Goal: Navigation & Orientation: Find specific page/section

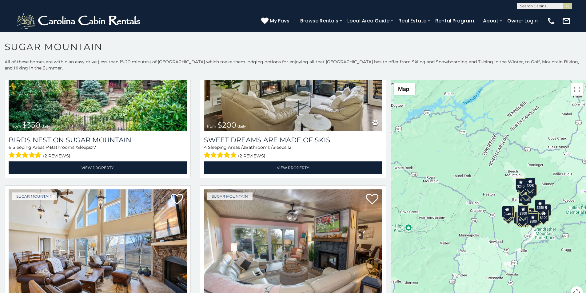
scroll to position [269, 0]
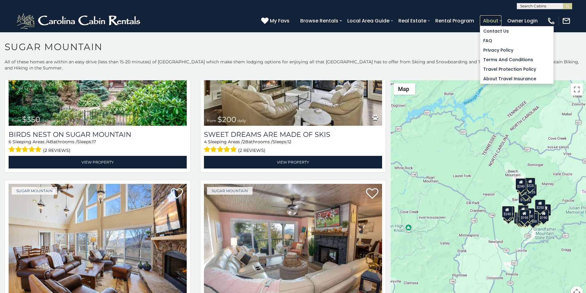
click at [502, 17] on link "About" at bounding box center [491, 20] width 22 height 11
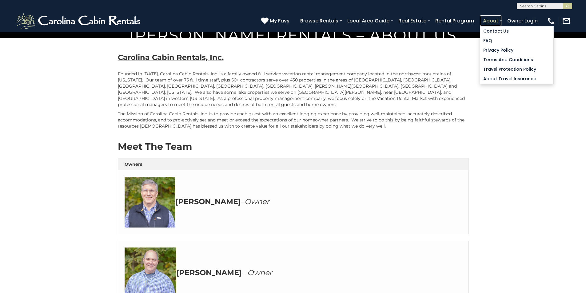
click at [502, 17] on link "About" at bounding box center [491, 20] width 22 height 11
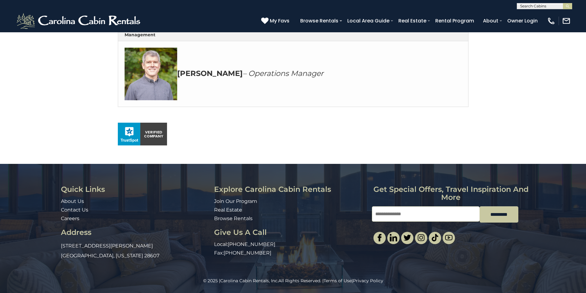
scroll to position [356, 0]
click at [383, 291] on div "© 2025 | Carolina Cabin Rentals, Inc. All Rights Reserved. | Terms of Use | Pri…" at bounding box center [293, 285] width 586 height 15
click at [269, 18] on icon at bounding box center [264, 20] width 7 height 7
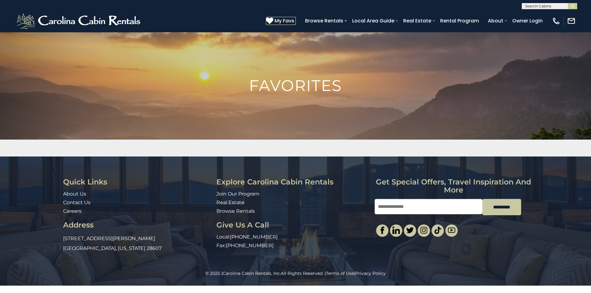
click at [273, 18] on icon at bounding box center [269, 20] width 7 height 7
click at [591, 176] on div "Quick Links About Us Contact Us Careers Address 491 George Wilson Road Boone, N…" at bounding box center [295, 214] width 591 height 114
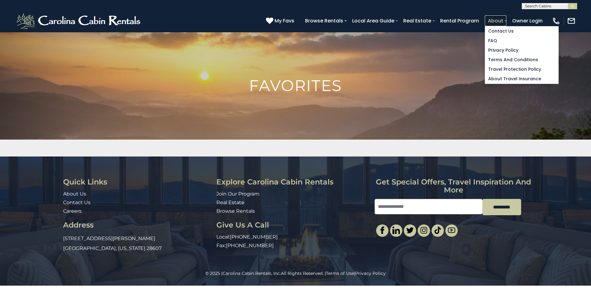
click at [506, 18] on link "About" at bounding box center [496, 20] width 22 height 11
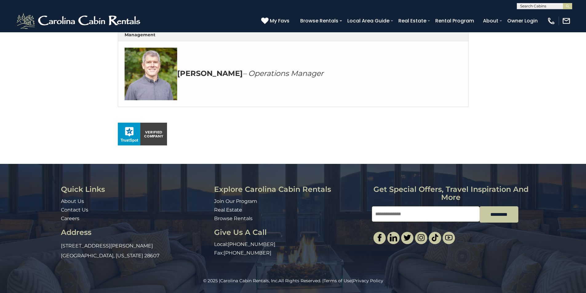
scroll to position [356, 0]
click at [394, 292] on div "© 2025 | Carolina Cabin Rentals, Inc. All Rights Reserved. | Terms of Use | Pri…" at bounding box center [293, 285] width 586 height 15
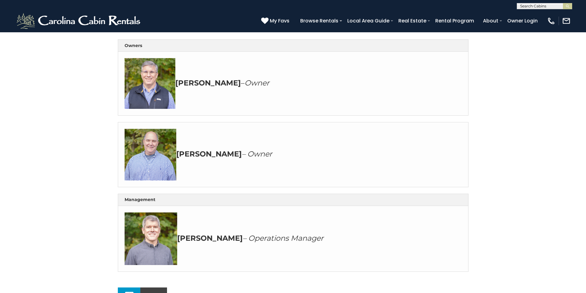
scroll to position [74, 0]
